Goal: Communication & Community: Answer question/provide support

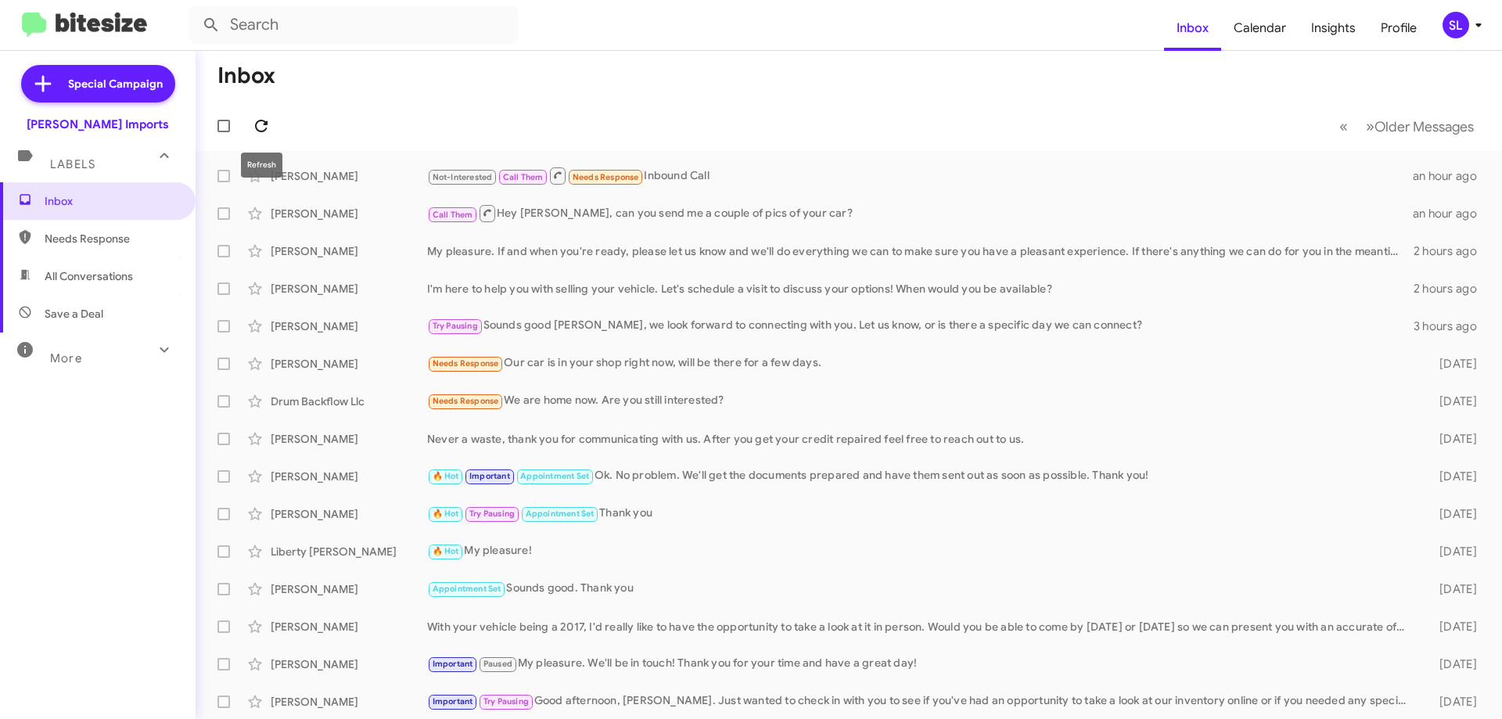
click at [271, 134] on span at bounding box center [261, 126] width 31 height 19
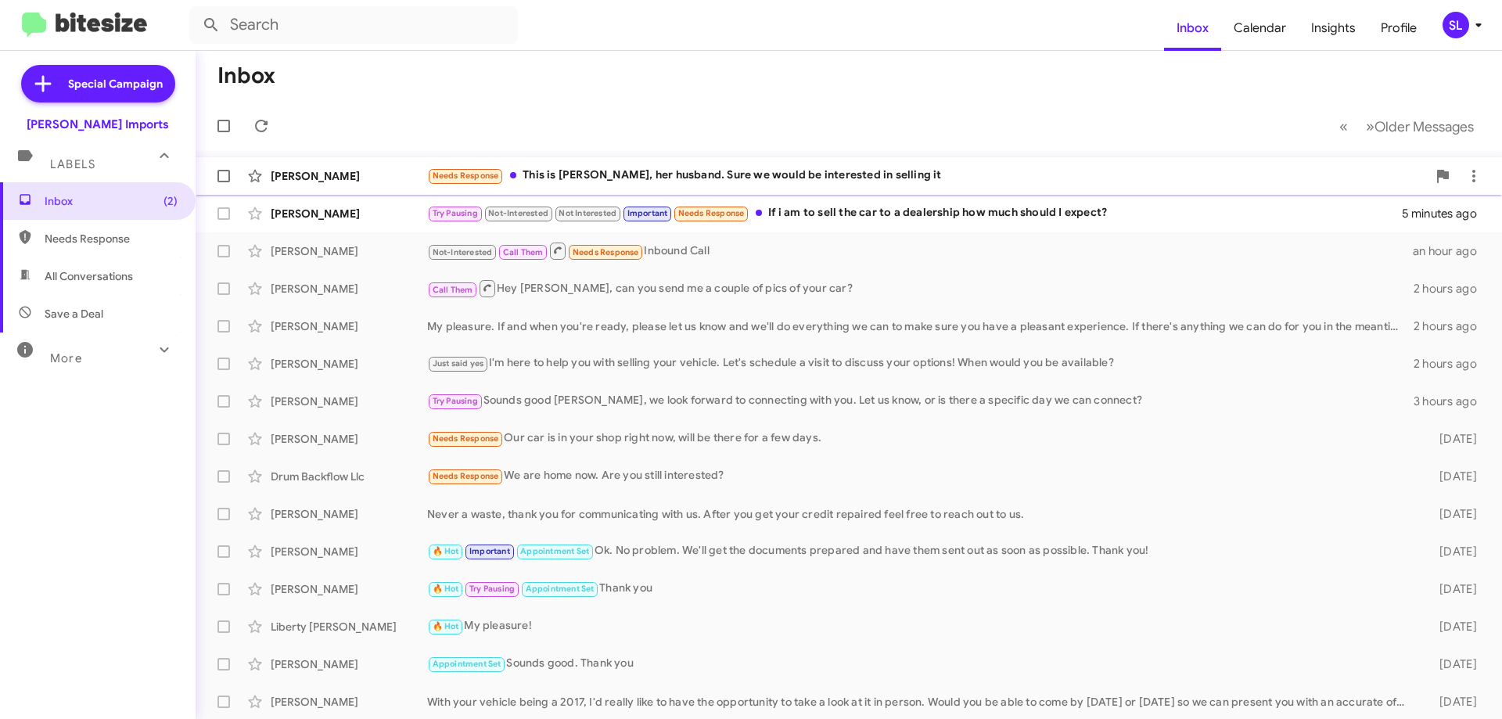
click at [720, 171] on div "Needs Response This is [PERSON_NAME], her husband. Sure we would be interested …" at bounding box center [927, 176] width 1000 height 18
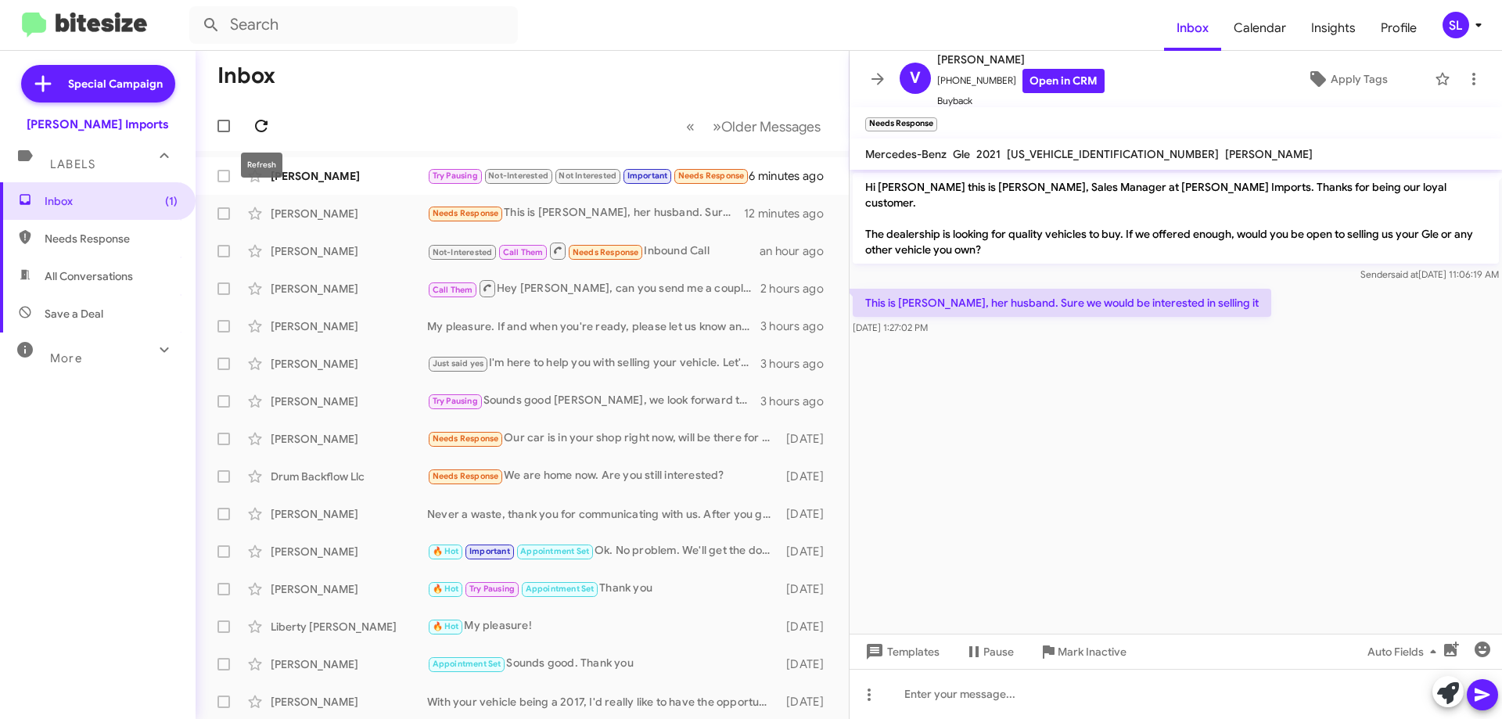
click at [261, 126] on icon at bounding box center [261, 126] width 19 height 19
click at [880, 84] on icon at bounding box center [877, 79] width 19 height 19
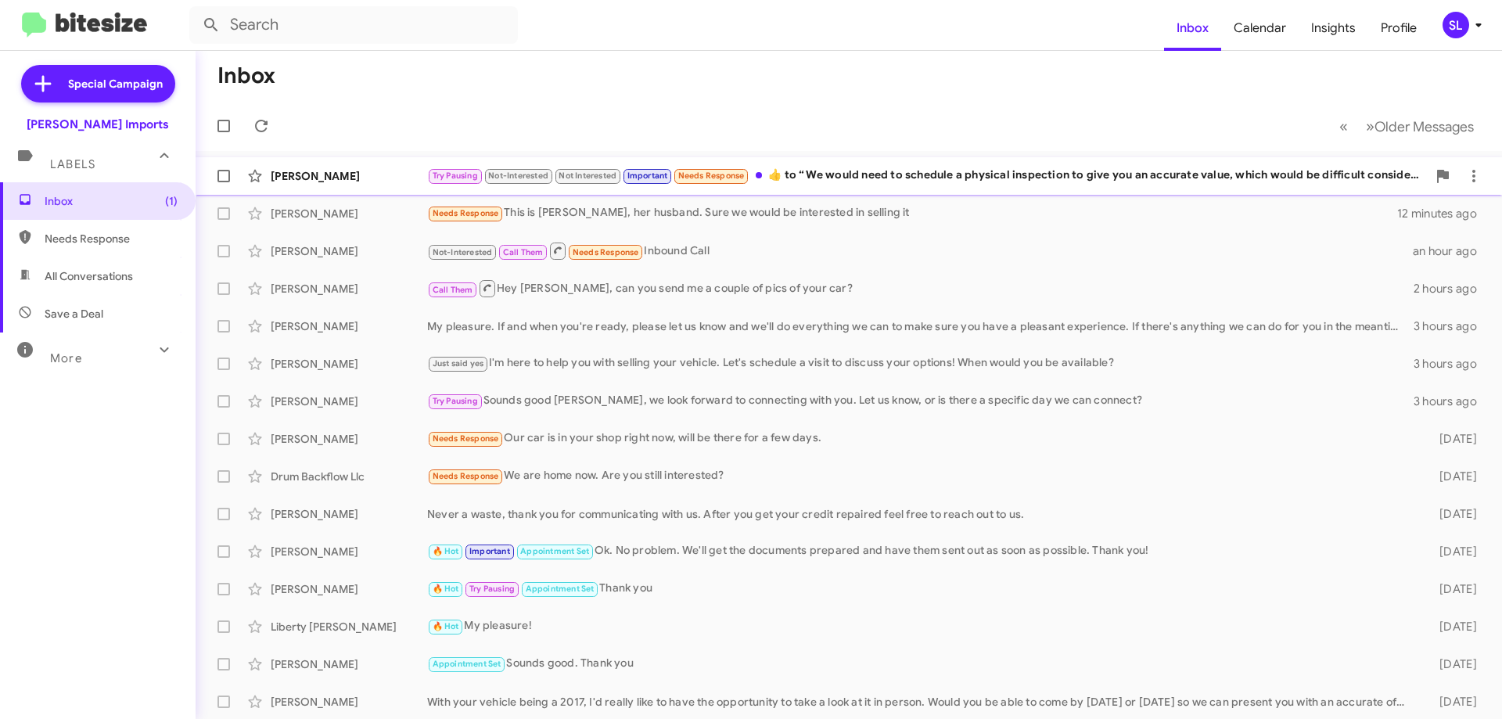
click at [984, 173] on div "Try Pausing Not-Interested Not Interested Important Needs Response ​👍​ to “ We …" at bounding box center [927, 176] width 1000 height 18
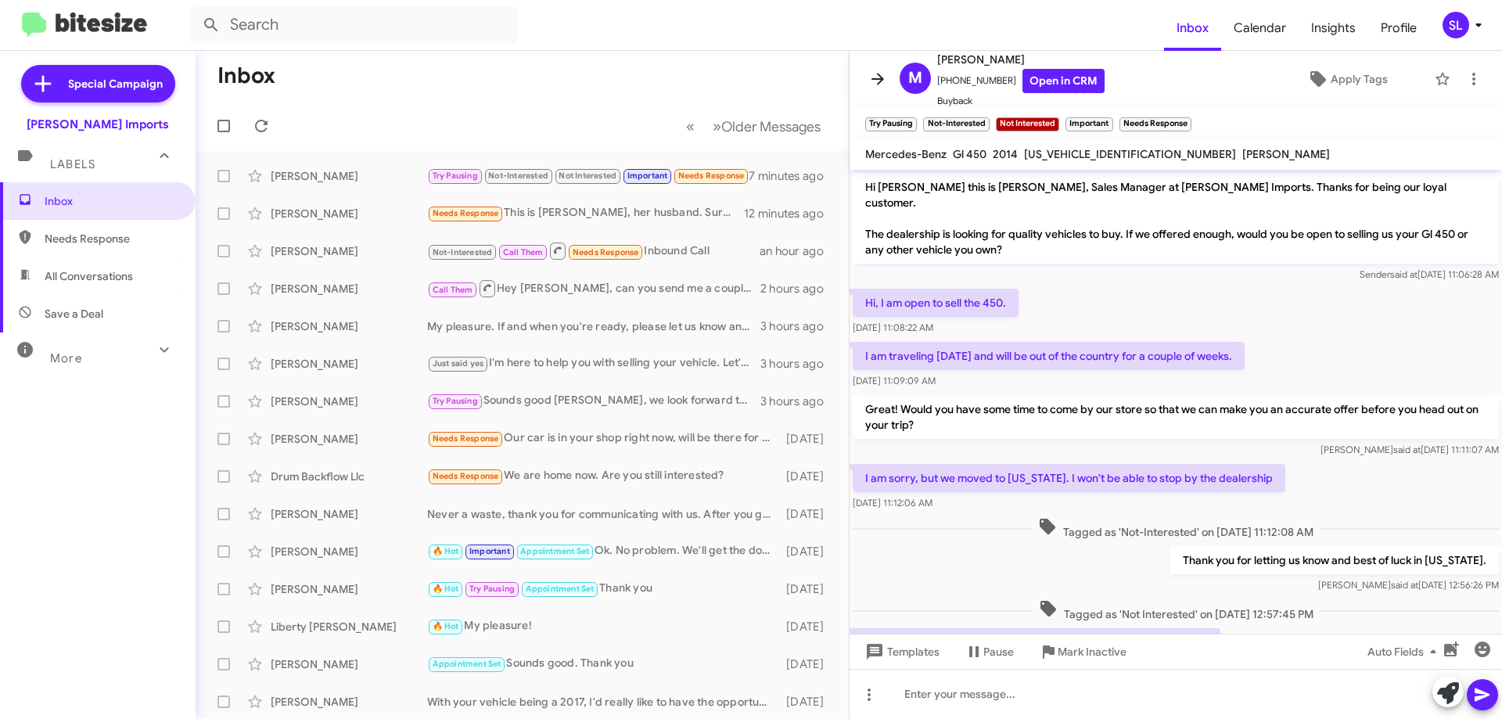
click at [872, 77] on icon at bounding box center [877, 79] width 19 height 19
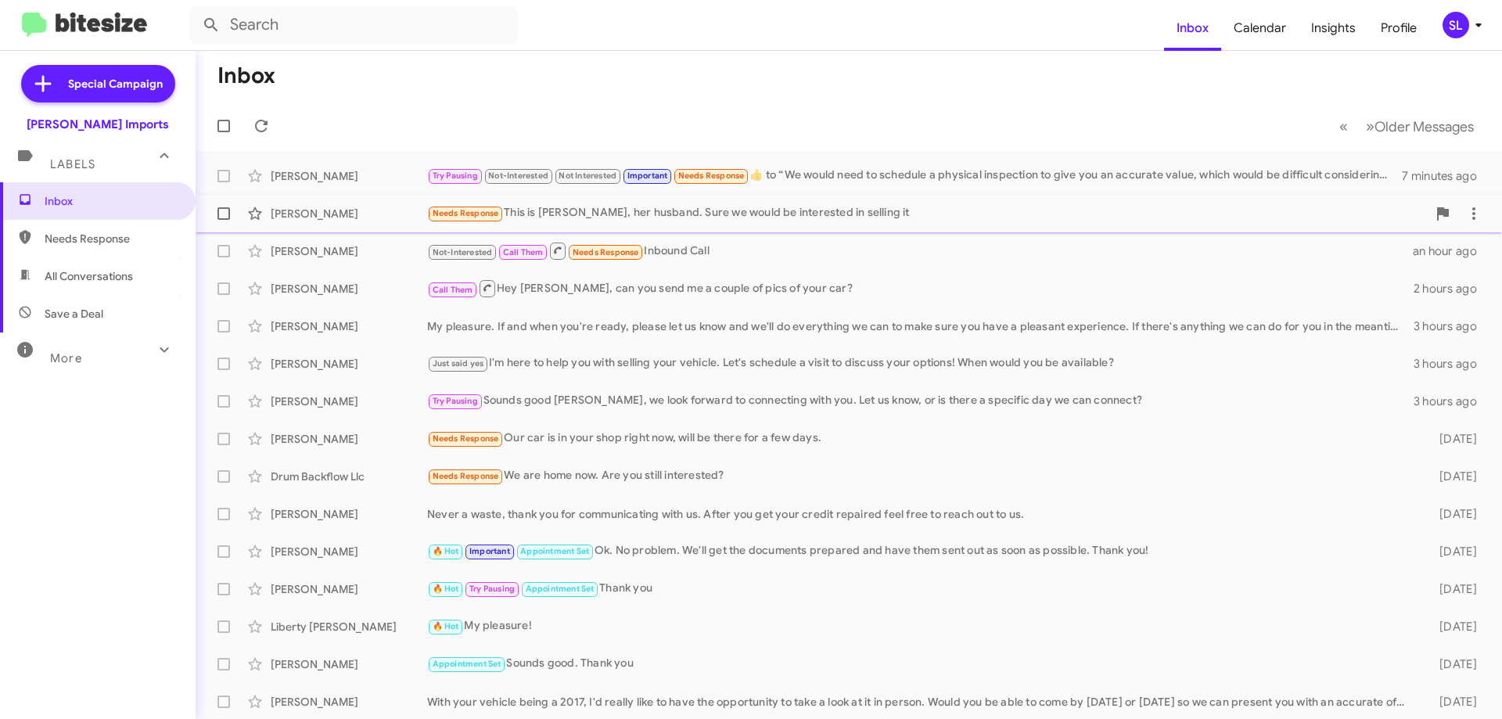
click at [718, 215] on div "Needs Response This is [PERSON_NAME], her husband. Sure we would be interested …" at bounding box center [927, 213] width 1000 height 18
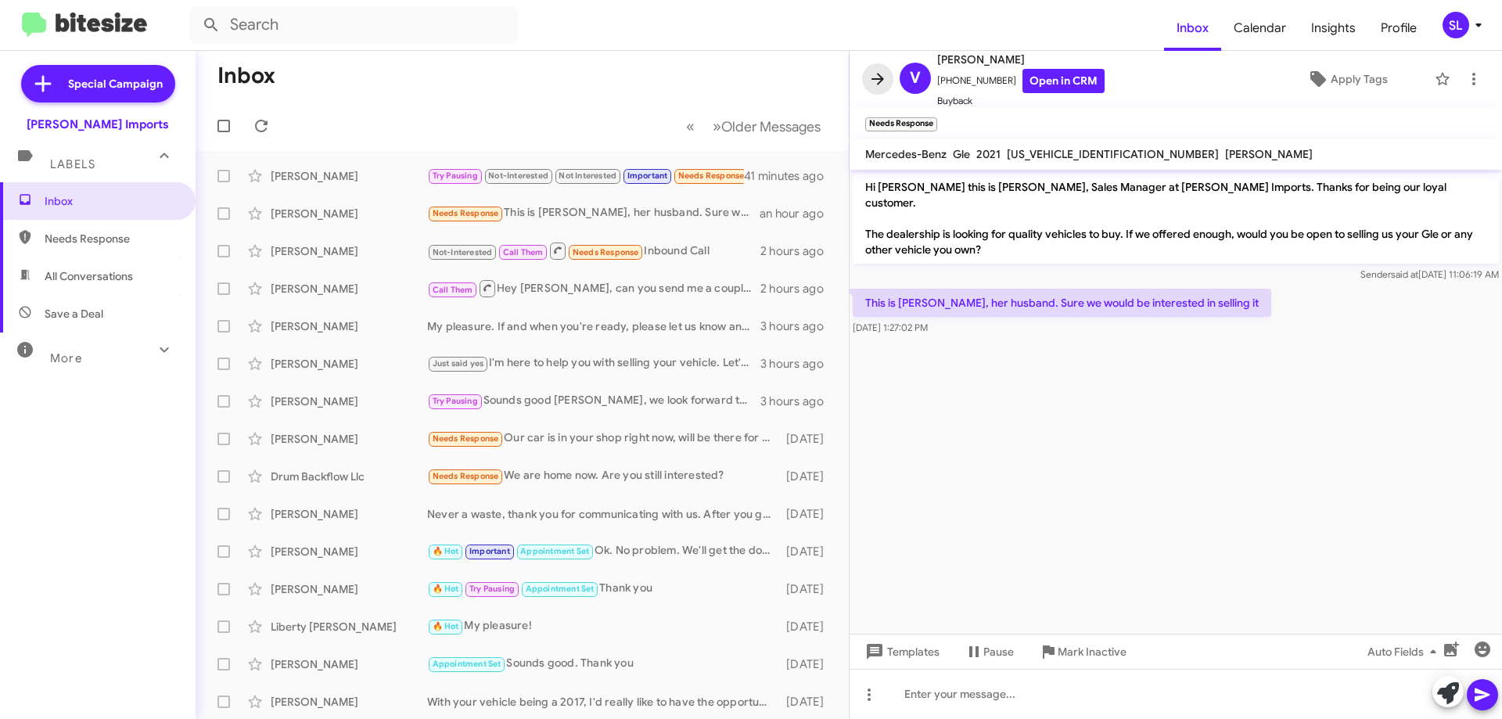
click at [873, 79] on icon at bounding box center [878, 79] width 13 height 12
